Goal: Task Accomplishment & Management: Manage account settings

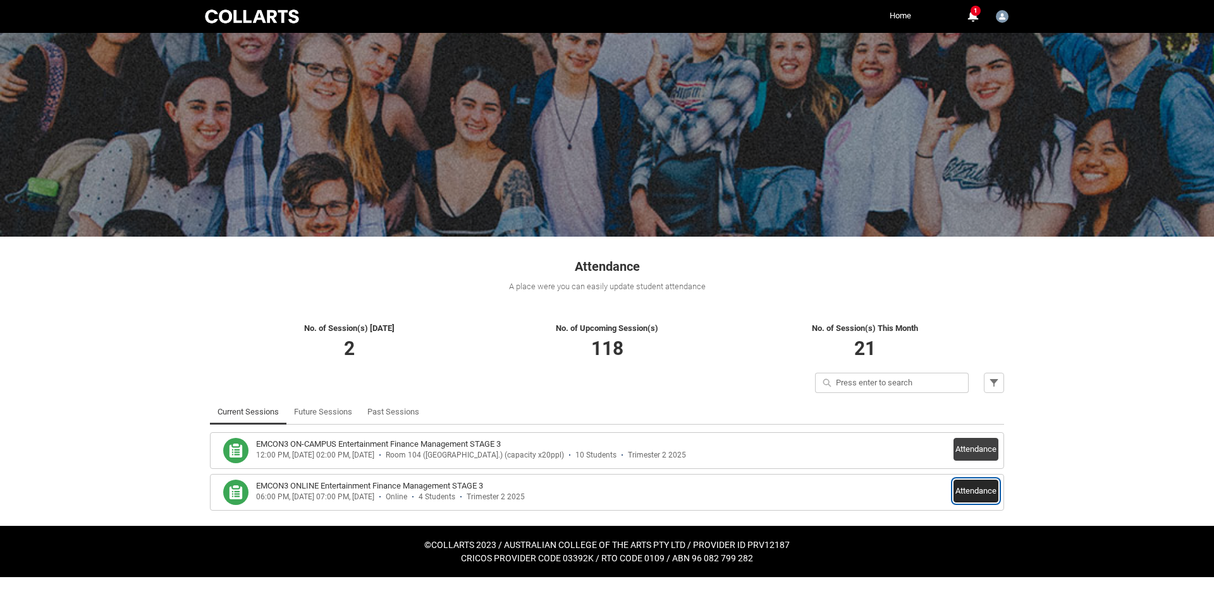
click at [996, 493] on button "Attendance" at bounding box center [976, 490] width 45 height 23
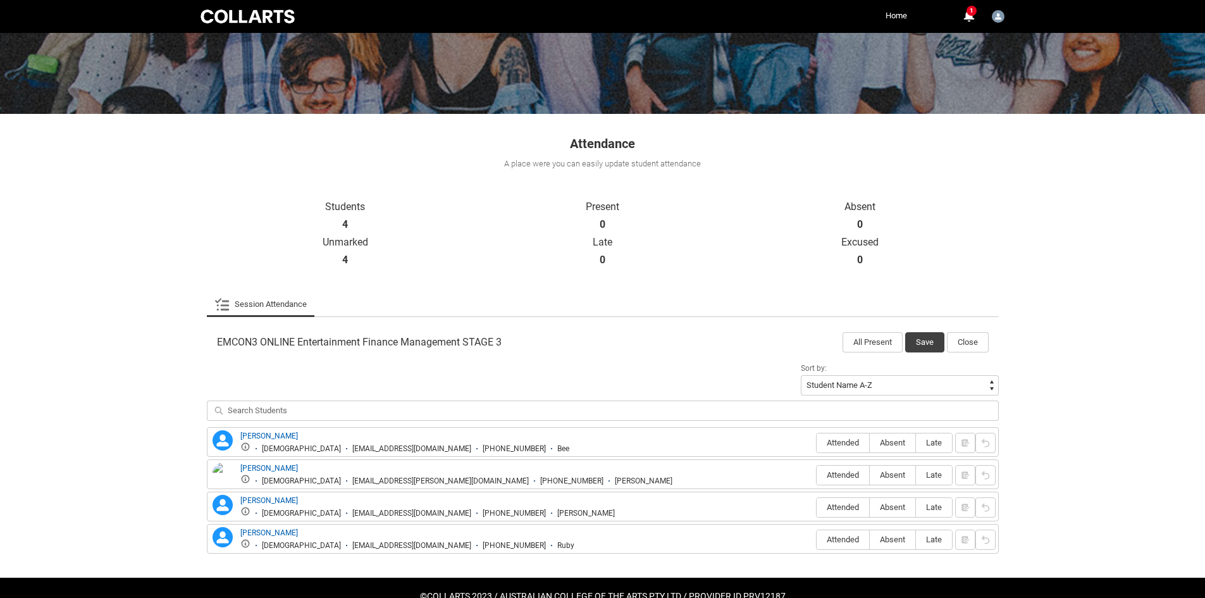
scroll to position [154, 0]
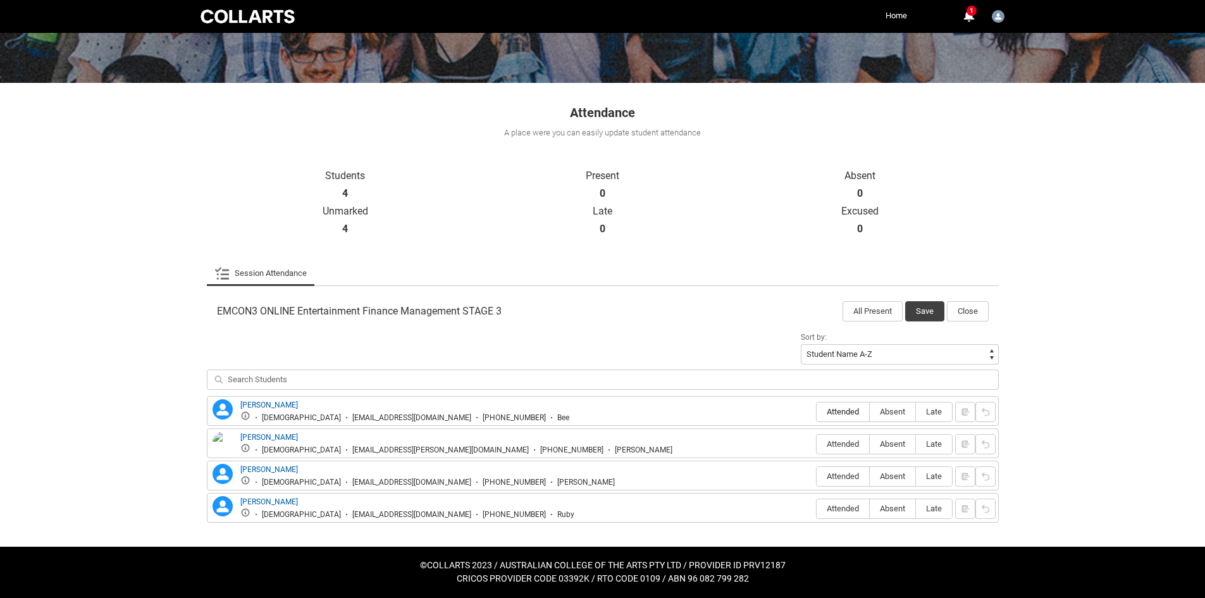
click at [845, 409] on span "Attended" at bounding box center [843, 411] width 53 height 9
click at [817, 411] on input "Attended" at bounding box center [816, 411] width 1 height 1
type lightning-radio-group "Attended"
radio input "true"
click at [829, 436] on label "Attended" at bounding box center [843, 445] width 53 height 20
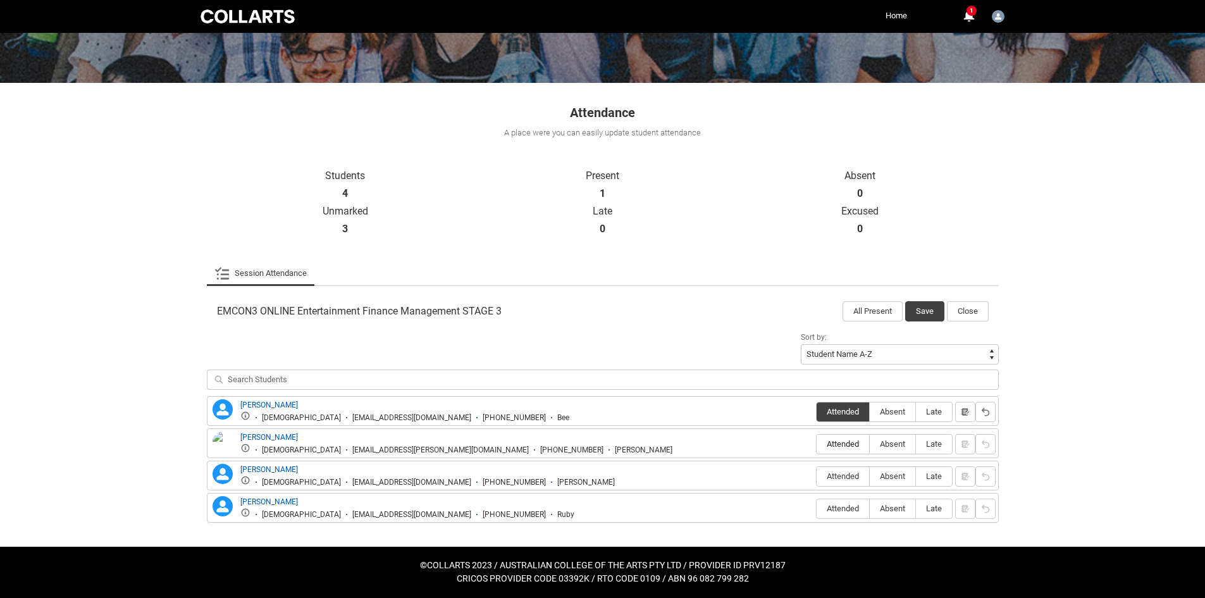
click at [817, 443] on input "Attended" at bounding box center [816, 443] width 1 height 1
type lightning-radio-group "Attended"
radio input "true"
click at [890, 476] on span "Absent" at bounding box center [893, 475] width 46 height 9
click at [870, 476] on input "Absent" at bounding box center [869, 476] width 1 height 1
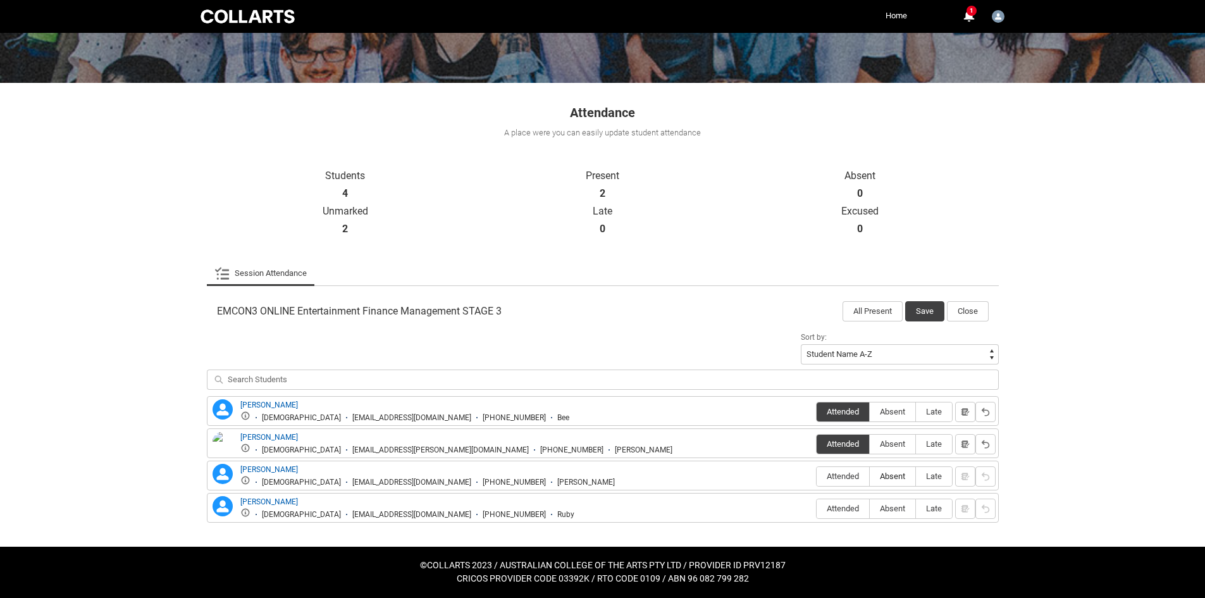
type lightning-radio-group "Absent"
radio input "true"
click at [900, 510] on span "Absent" at bounding box center [893, 508] width 46 height 9
click at [870, 509] on input "Absent" at bounding box center [869, 508] width 1 height 1
type lightning-radio-group "Absent"
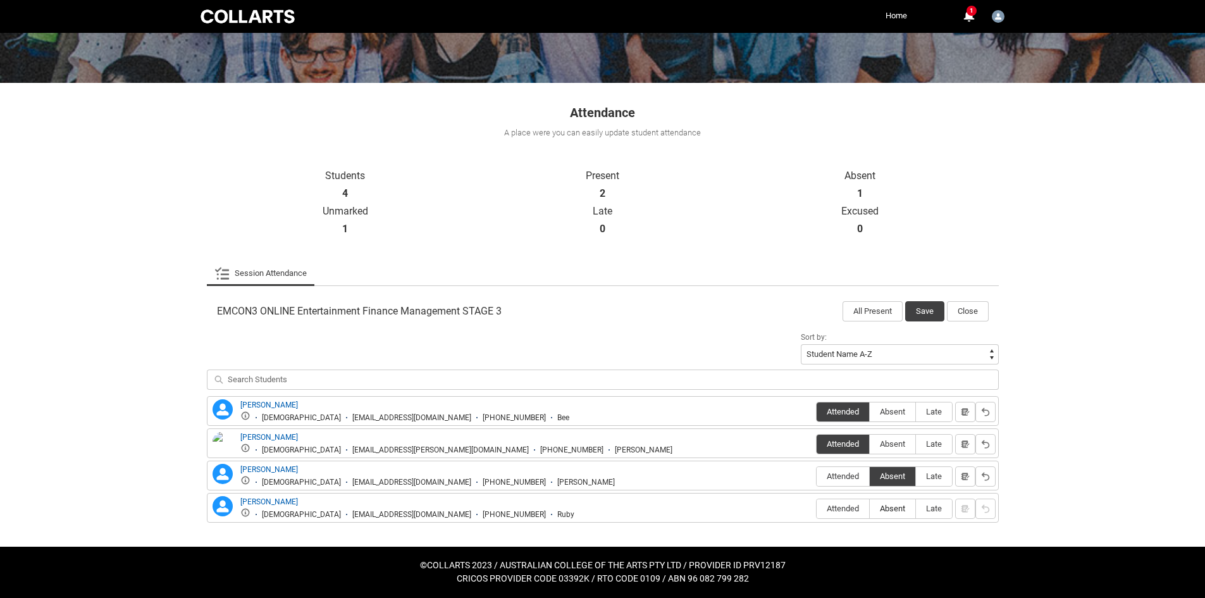
radio input "true"
click at [925, 312] on button "Save" at bounding box center [924, 311] width 39 height 20
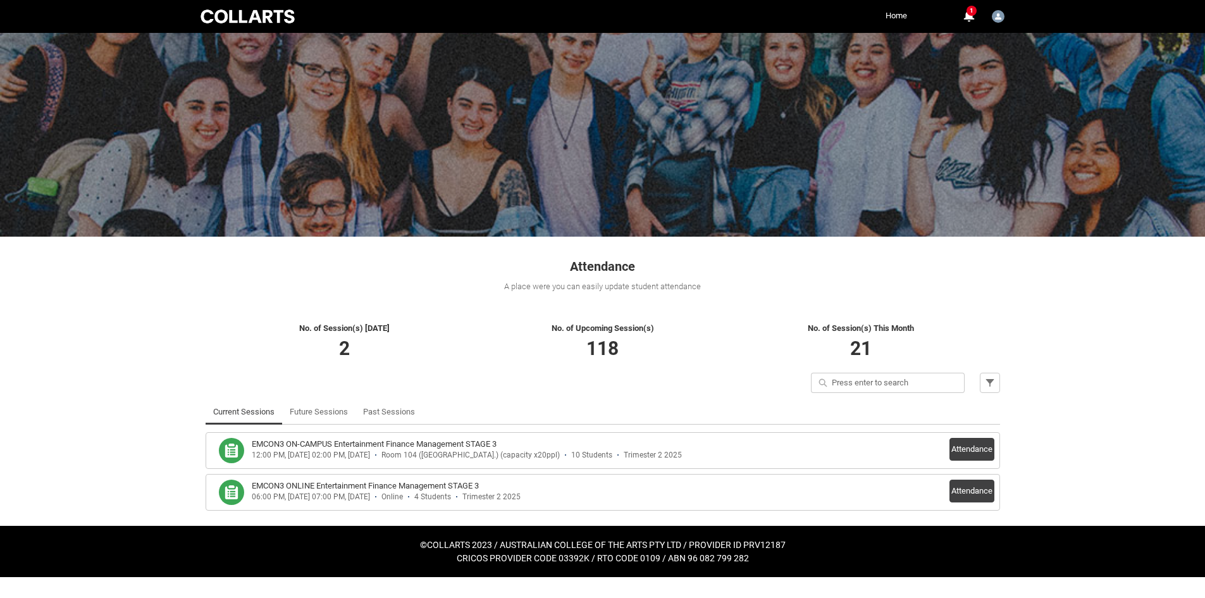
scroll to position [0, 0]
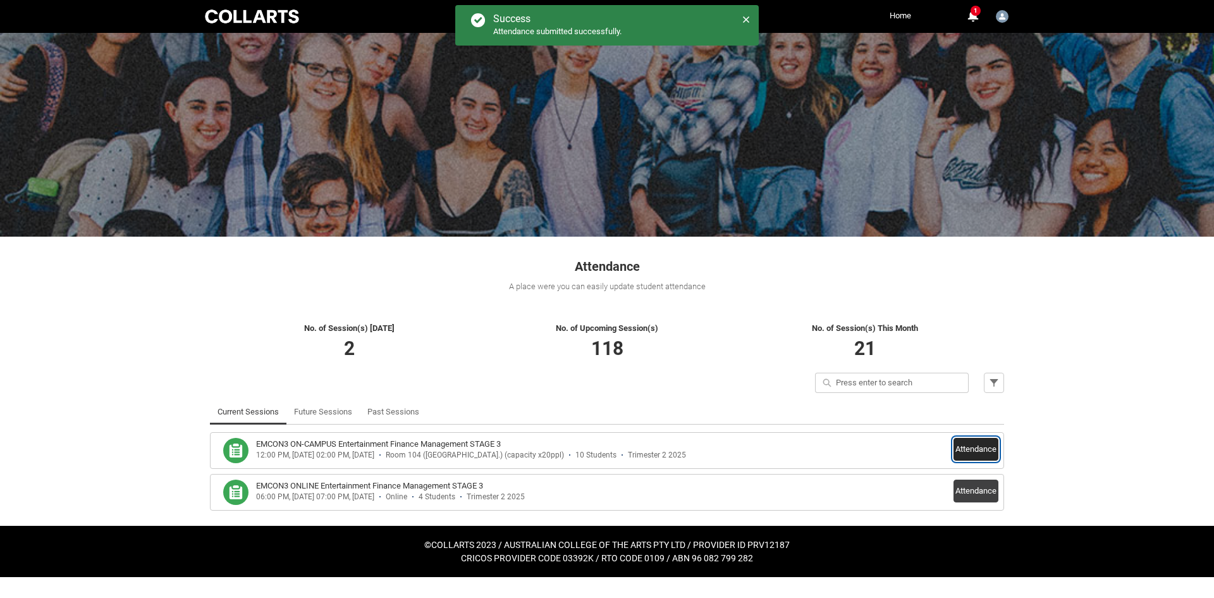
click at [975, 446] on button "Attendance" at bounding box center [976, 449] width 45 height 23
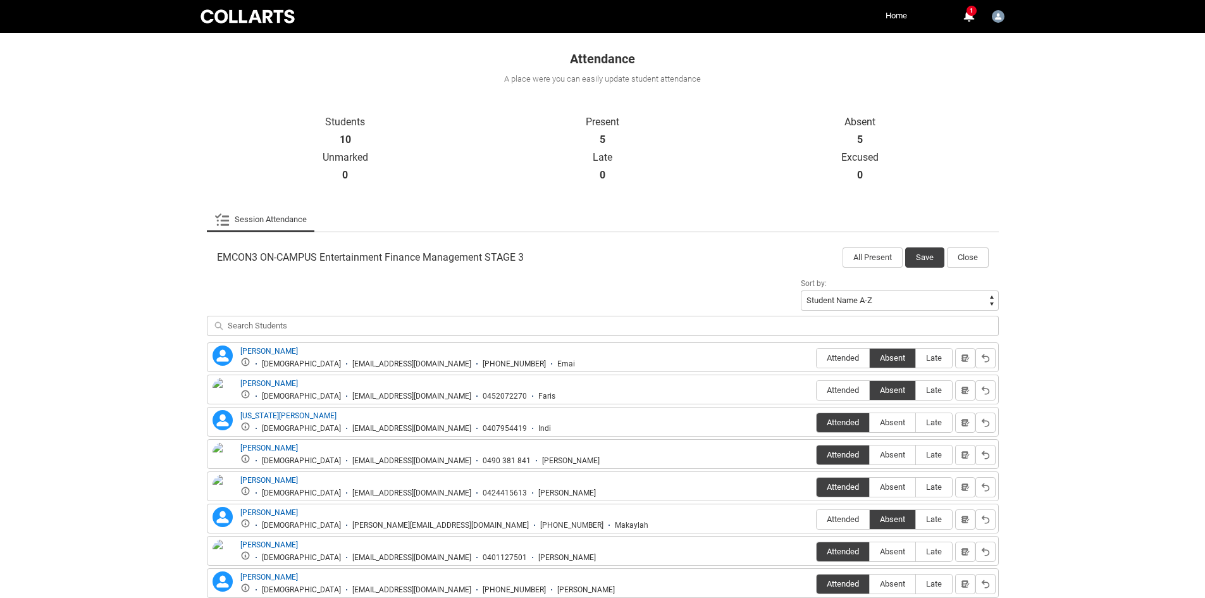
scroll to position [253, 0]
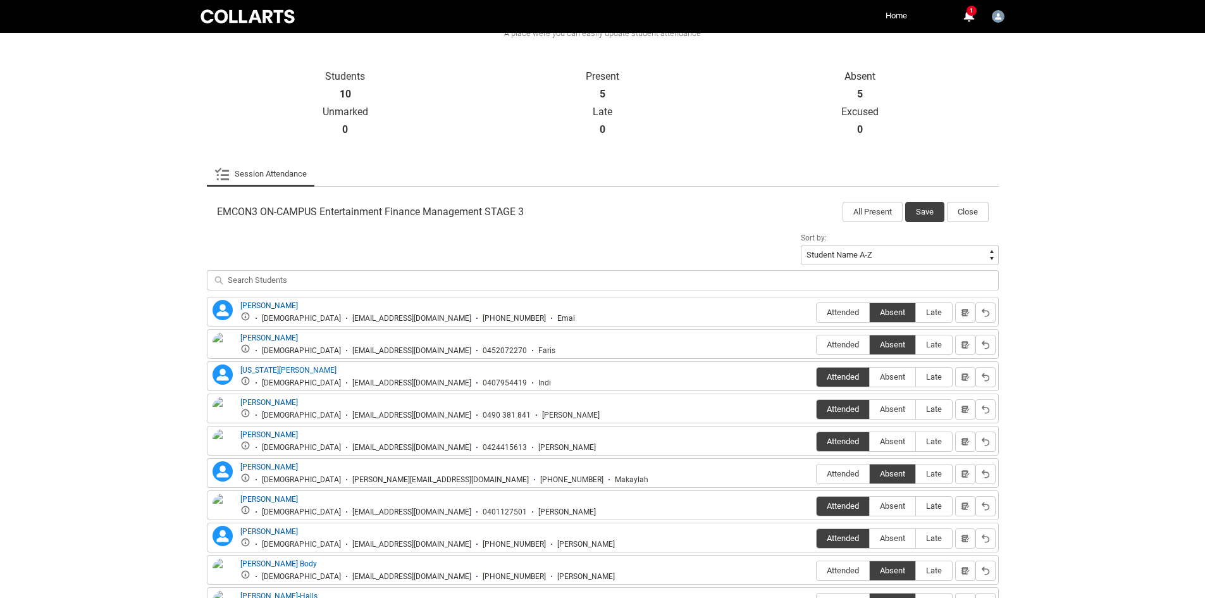
drag, startPoint x: 855, startPoint y: 338, endPoint x: 875, endPoint y: 326, distance: 23.5
click at [855, 338] on label "Attended" at bounding box center [843, 345] width 53 height 20
click at [817, 344] on input "Attended" at bounding box center [816, 344] width 1 height 1
type lightning-radio-group "Attended"
radio input "true"
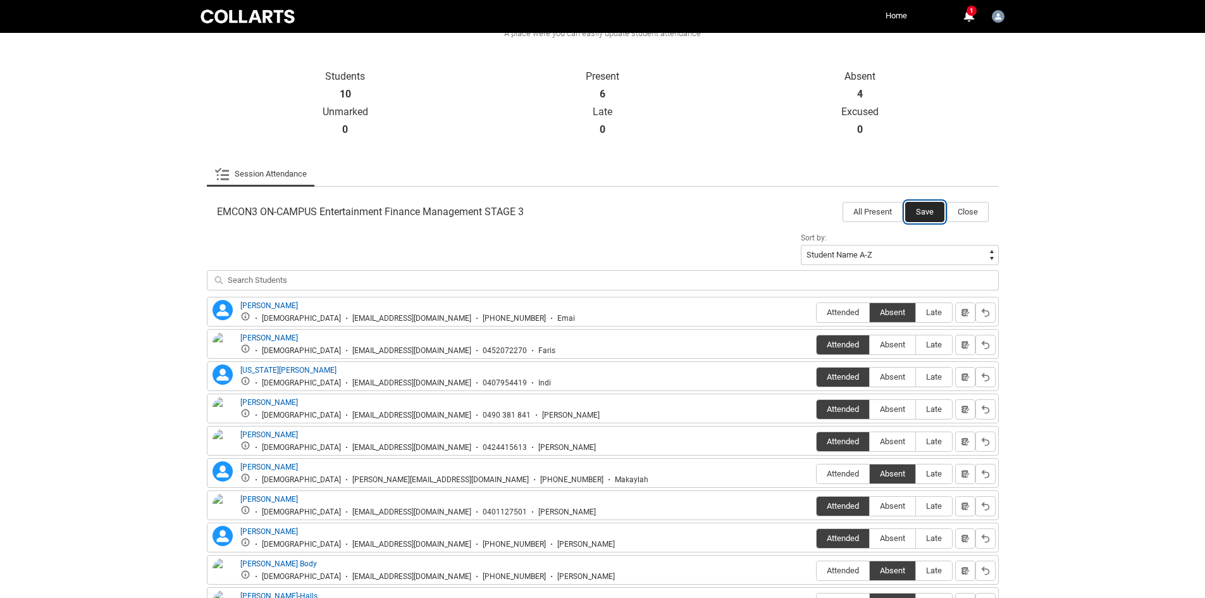
click at [916, 215] on button "Save" at bounding box center [924, 212] width 39 height 20
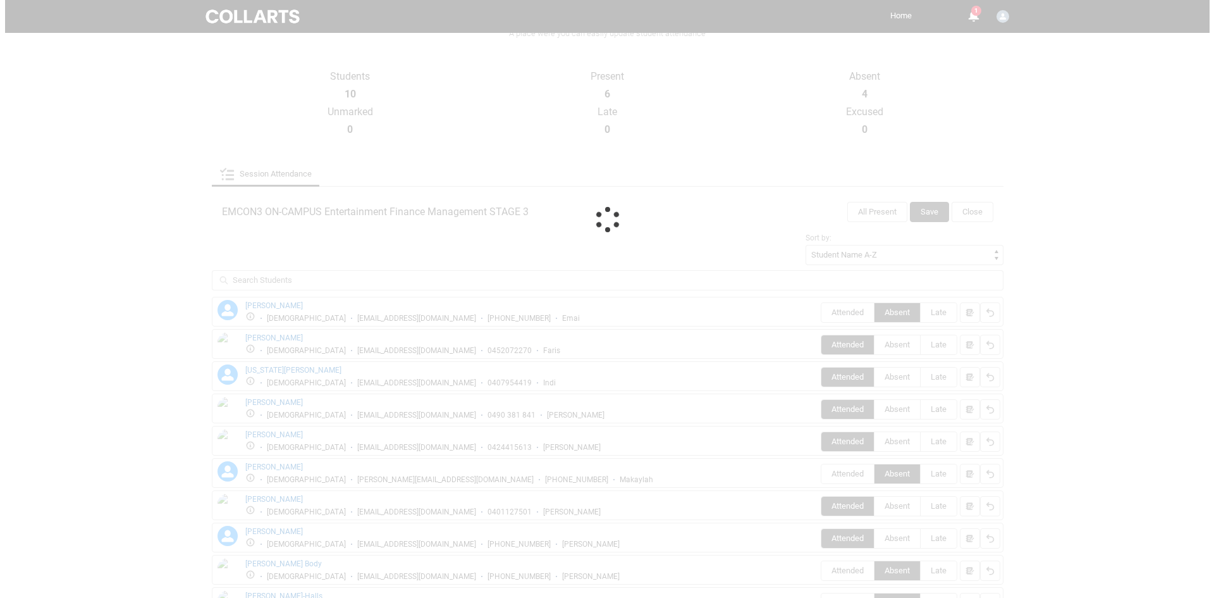
scroll to position [0, 0]
